Goal: Share content

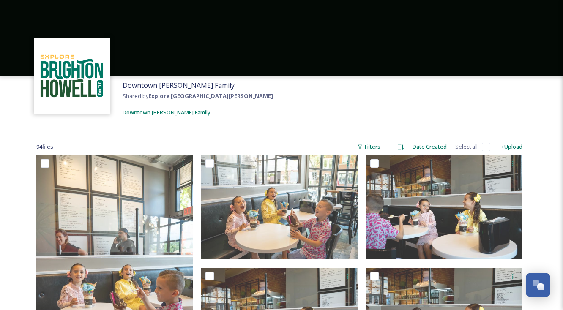
click at [483, 150] on input "checkbox" at bounding box center [485, 147] width 8 height 8
checkbox input "true"
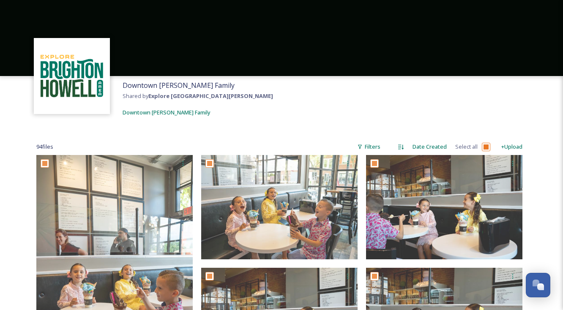
checkbox input "true"
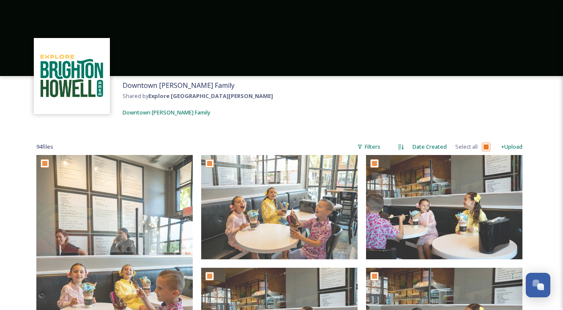
checkbox input "true"
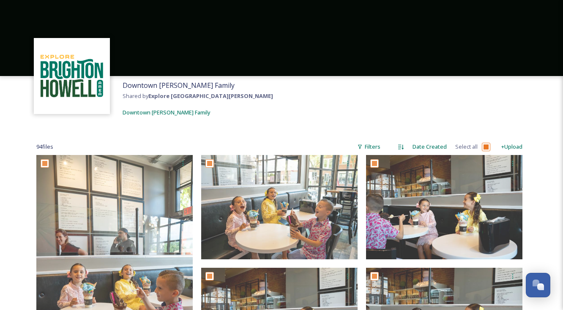
checkbox input "true"
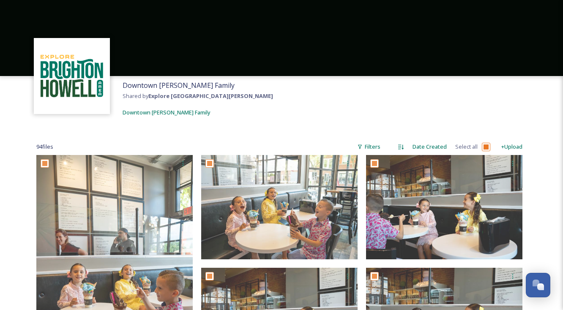
checkbox input "true"
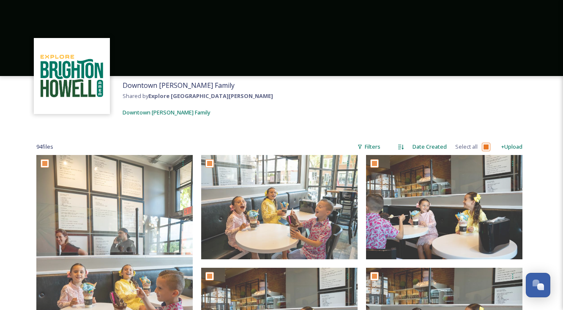
checkbox input "true"
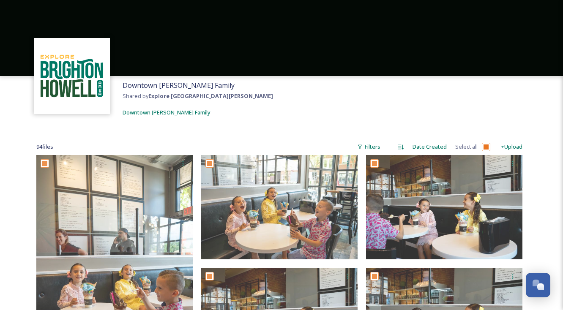
checkbox input "true"
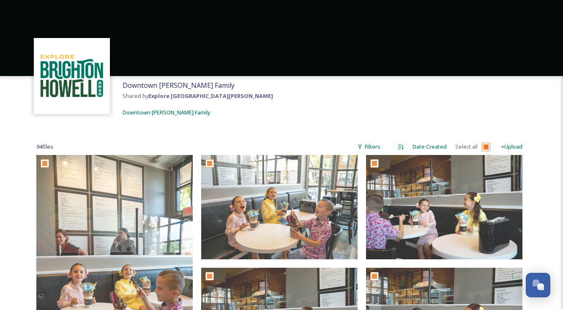
checkbox input "true"
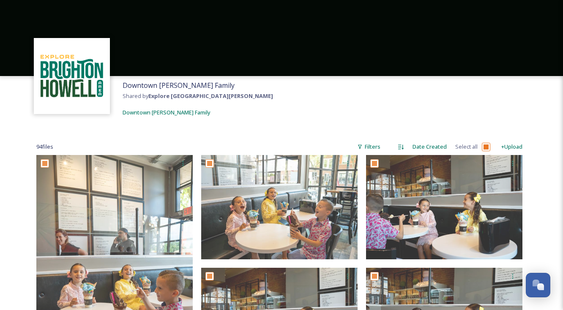
checkbox input "true"
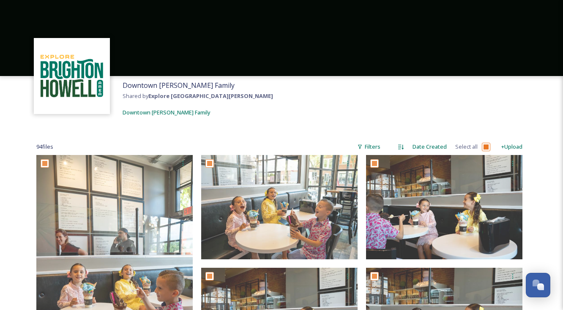
checkbox input "true"
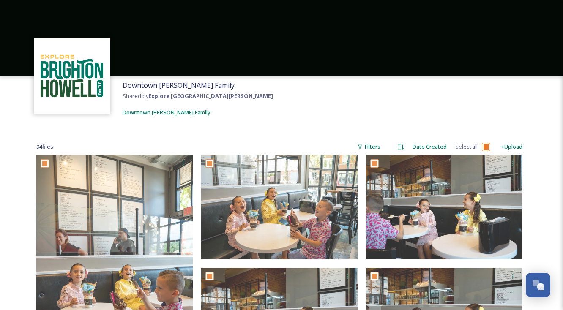
checkbox input "true"
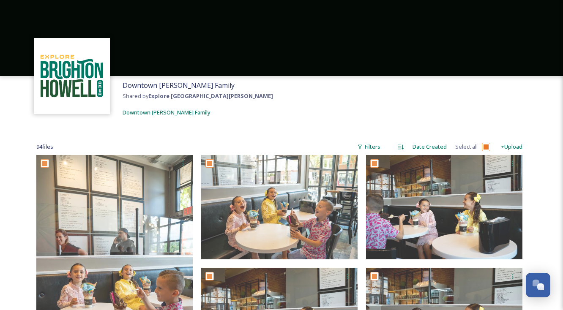
checkbox input "true"
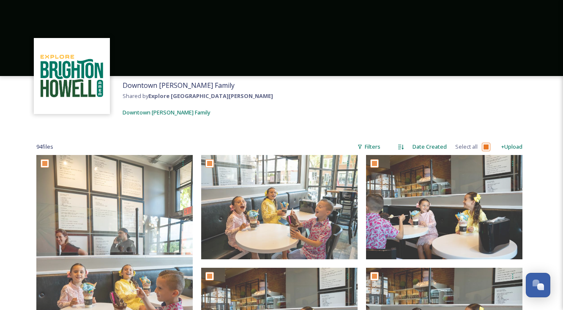
checkbox input "true"
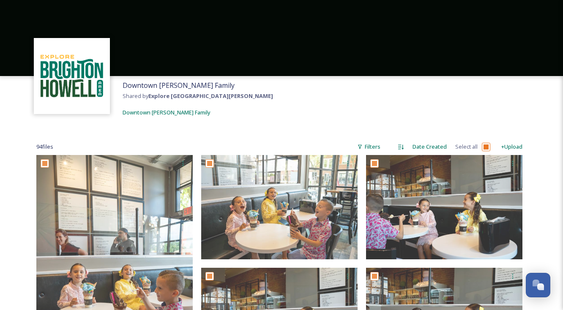
checkbox input "true"
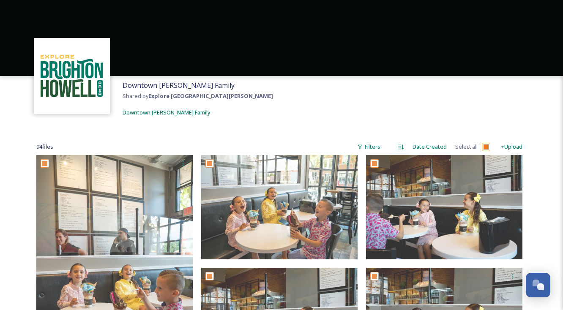
checkbox input "true"
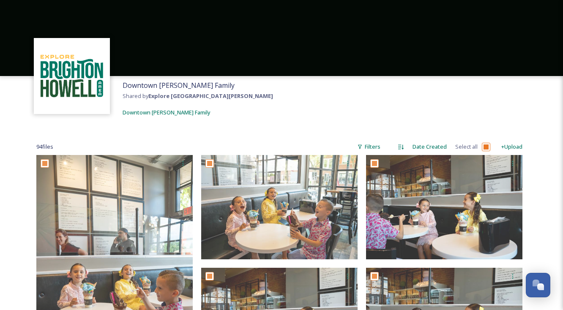
checkbox input "true"
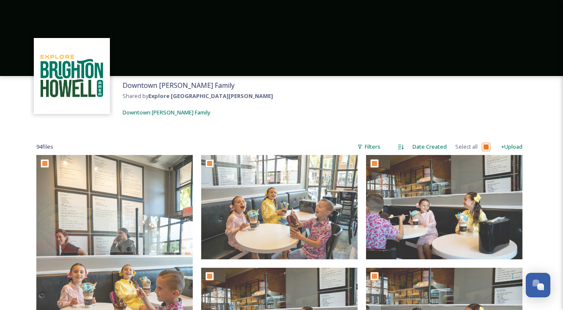
checkbox input "true"
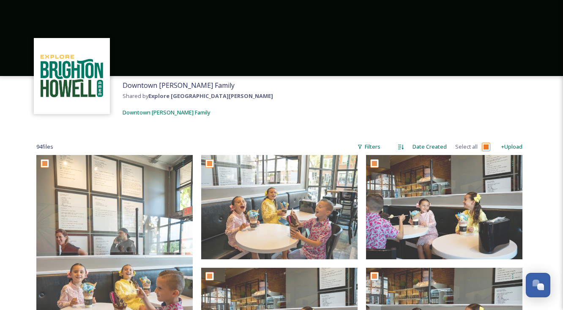
checkbox input "true"
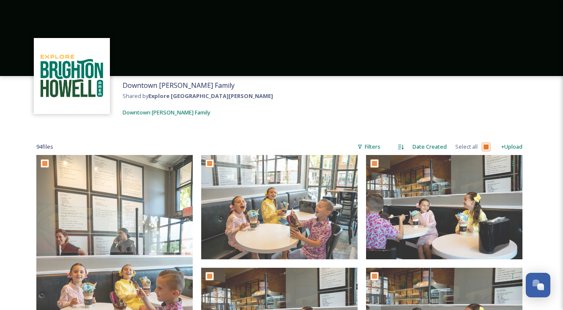
checkbox input "true"
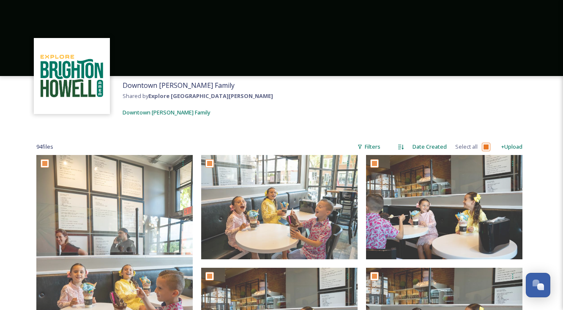
checkbox input "true"
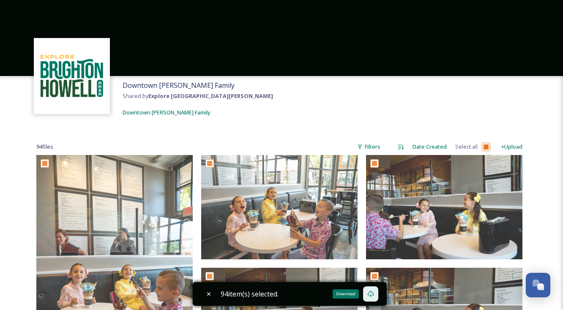
click at [372, 291] on icon at bounding box center [370, 294] width 6 height 6
click at [275, 118] on div "Downtown [PERSON_NAME] Family Shared by Explore [GEOGRAPHIC_DATA][PERSON_NAME] …" at bounding box center [281, 99] width 563 height 46
click at [211, 292] on icon at bounding box center [208, 294] width 7 height 7
checkbox input "false"
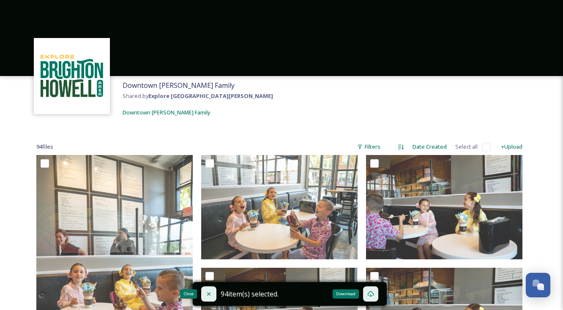
checkbox input "false"
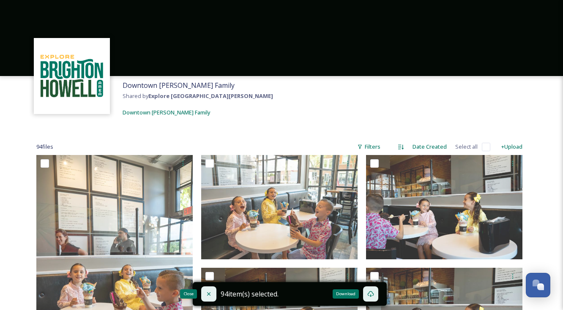
checkbox input "false"
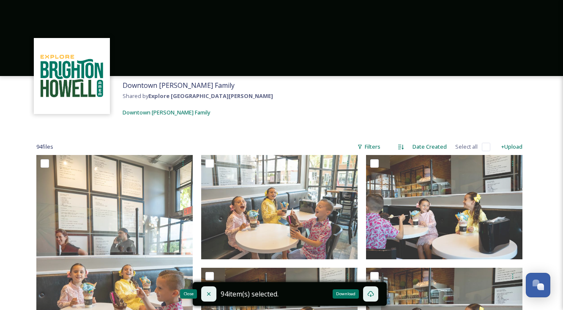
checkbox input "false"
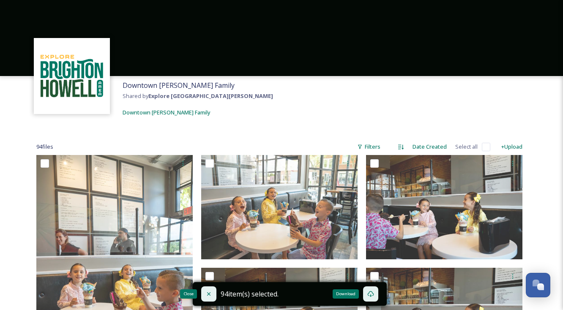
checkbox input "false"
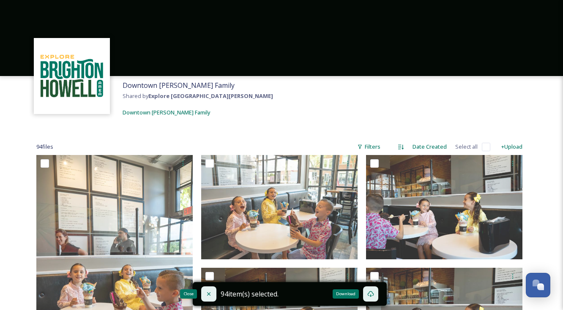
checkbox input "false"
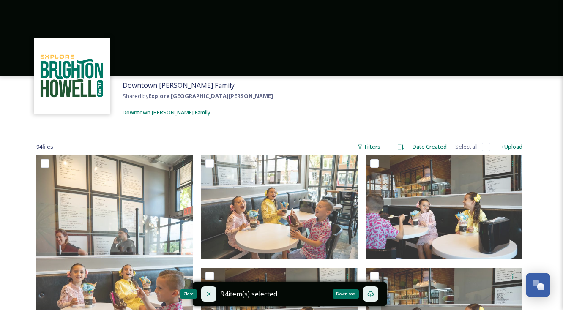
checkbox input "false"
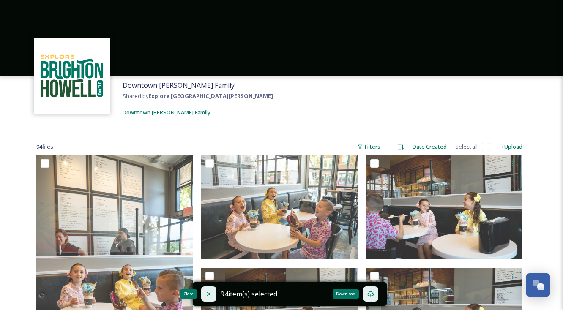
checkbox input "false"
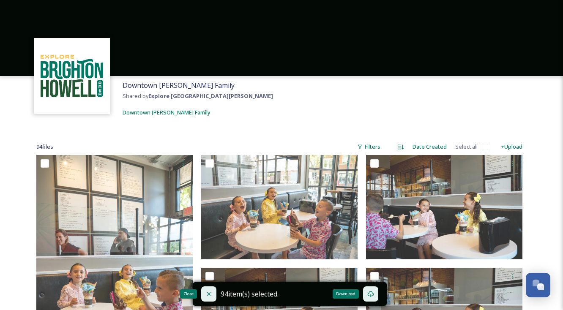
checkbox input "false"
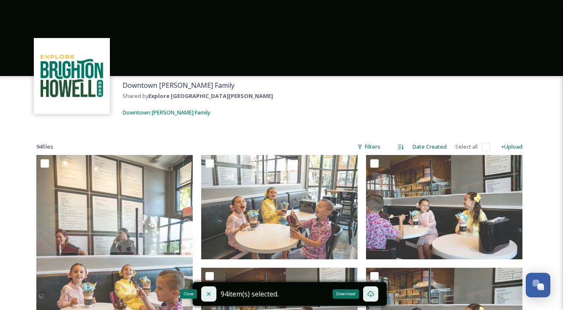
checkbox input "false"
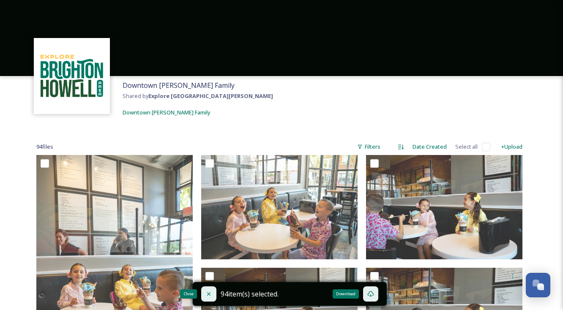
checkbox input "false"
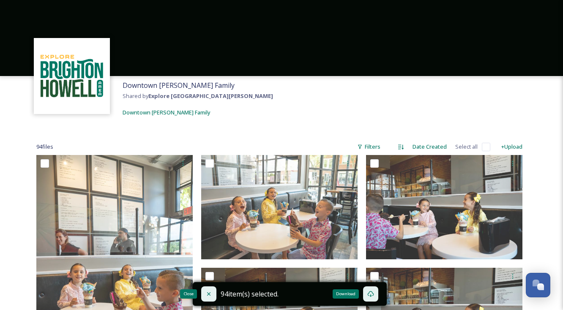
checkbox input "false"
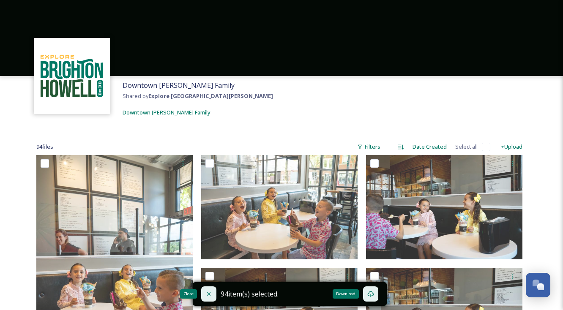
checkbox input "false"
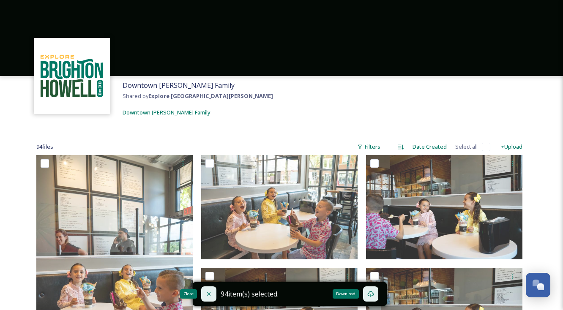
checkbox input "false"
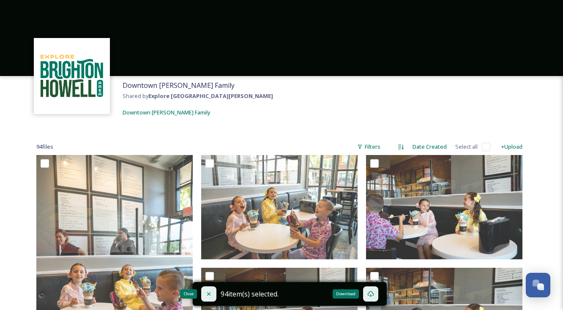
checkbox input "false"
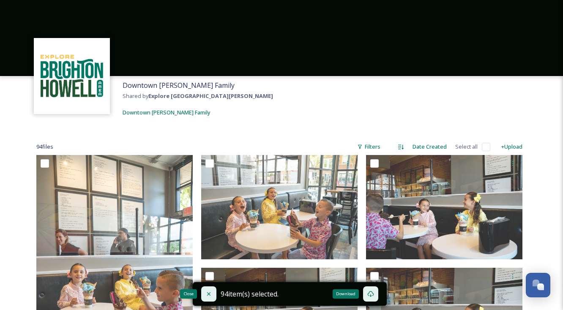
checkbox input "false"
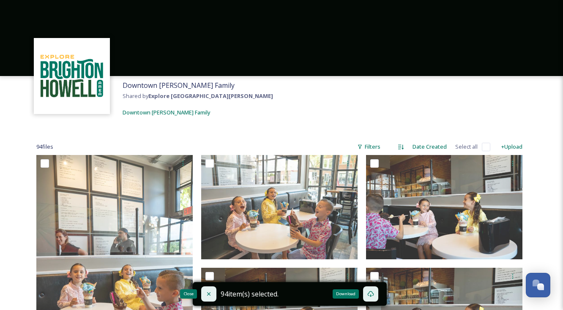
checkbox input "false"
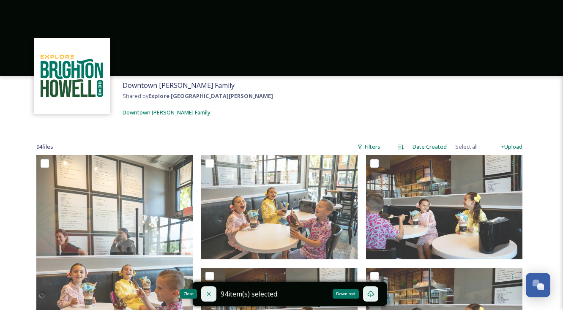
checkbox input "false"
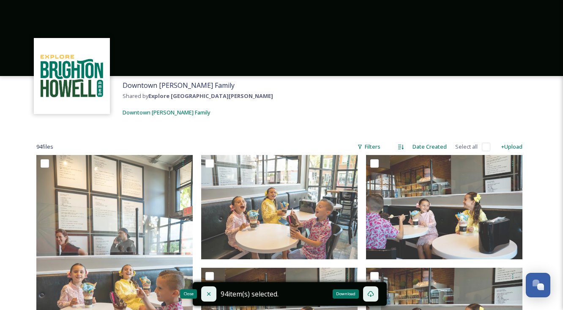
checkbox input "false"
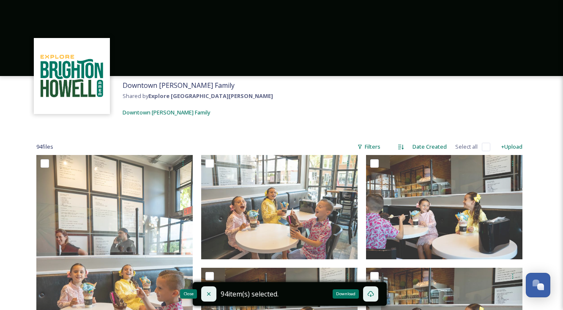
checkbox input "false"
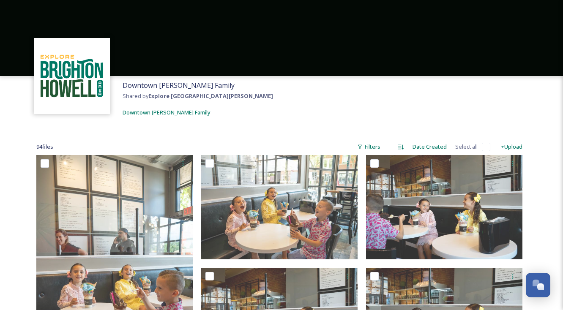
click at [328, 111] on div "Downtown [PERSON_NAME] Family Shared by Explore [GEOGRAPHIC_DATA][PERSON_NAME] …" at bounding box center [281, 99] width 563 height 46
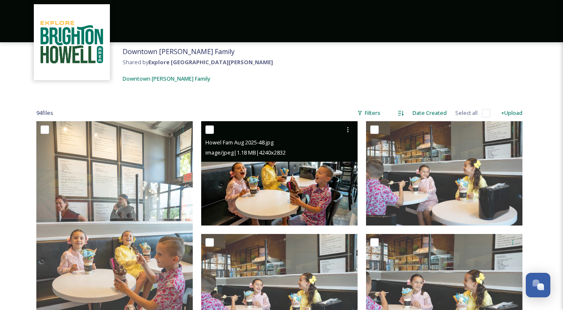
scroll to position [42, 0]
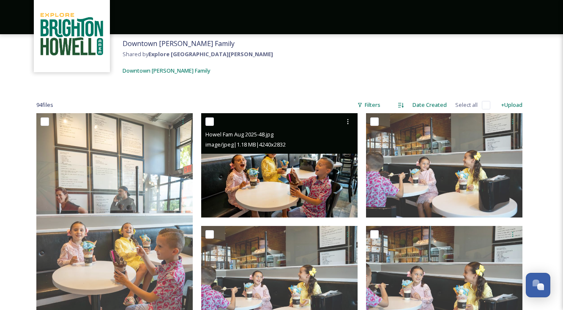
click at [239, 182] on img at bounding box center [279, 165] width 156 height 104
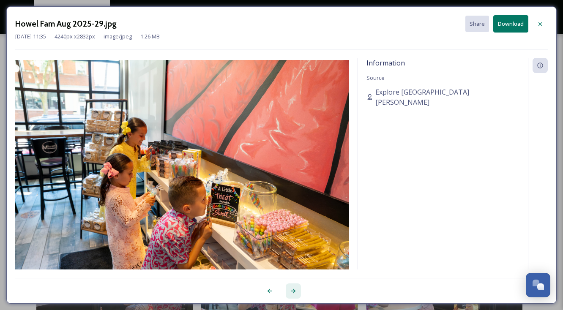
click at [291, 286] on div at bounding box center [292, 290] width 15 height 15
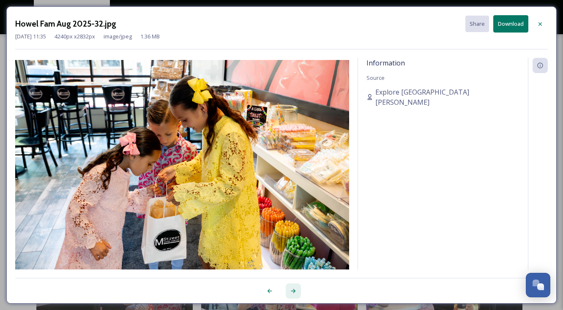
click at [291, 286] on div at bounding box center [292, 290] width 15 height 15
